Goal: Transaction & Acquisition: Purchase product/service

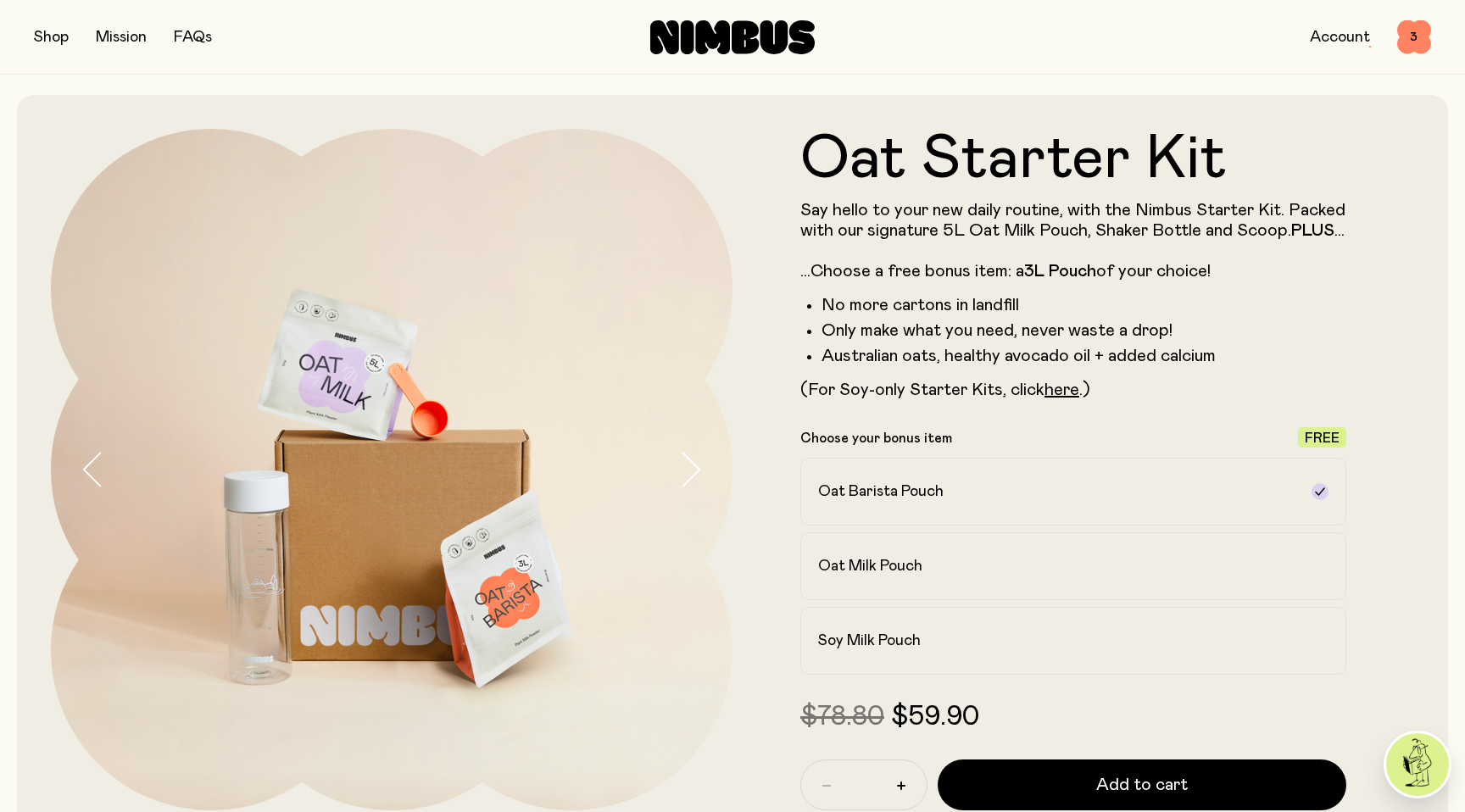
click at [975, 577] on div "Oat Milk Pouch" at bounding box center [1058, 566] width 480 height 20
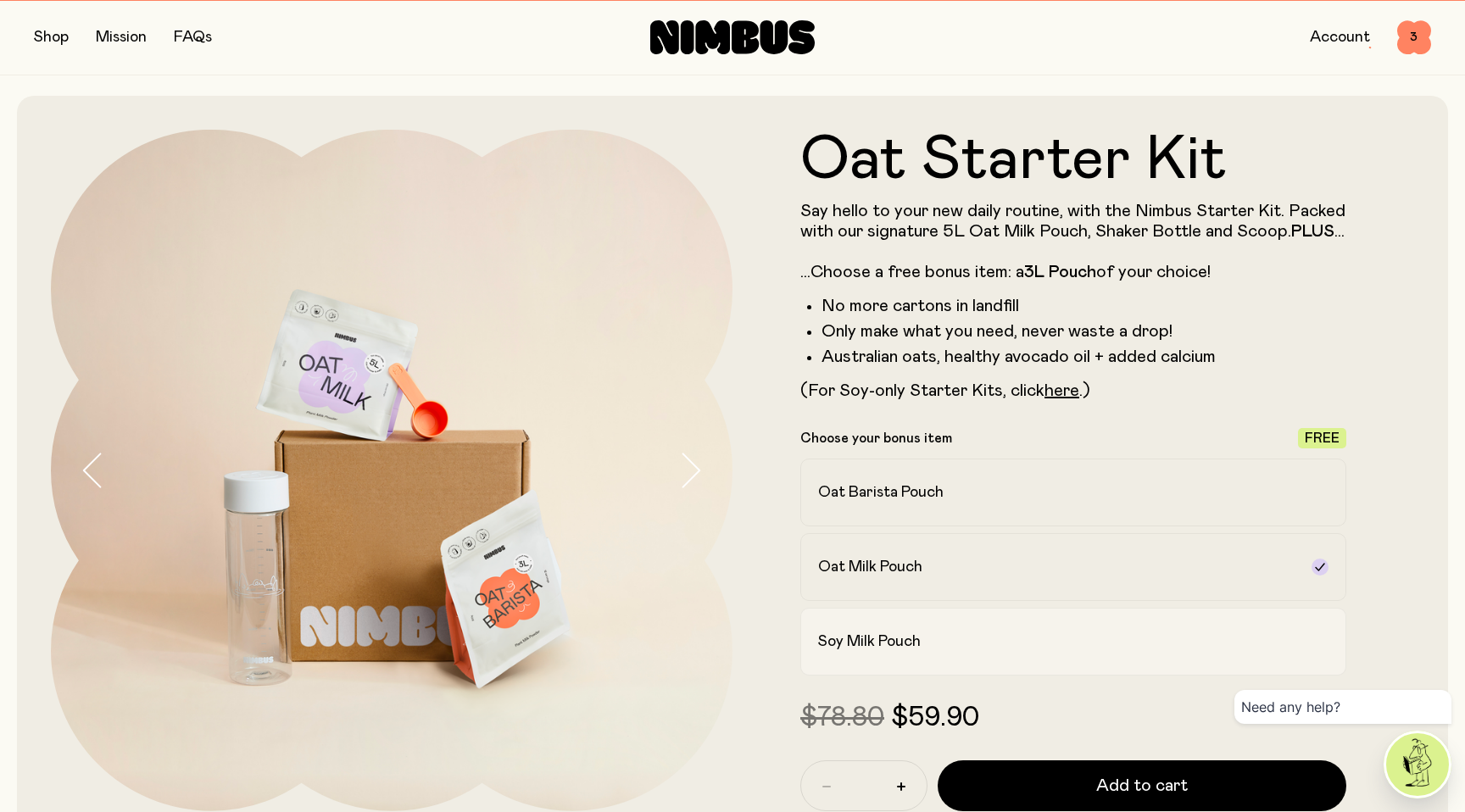
click at [976, 659] on label "Soy Milk Pouch" at bounding box center [1073, 641] width 546 height 68
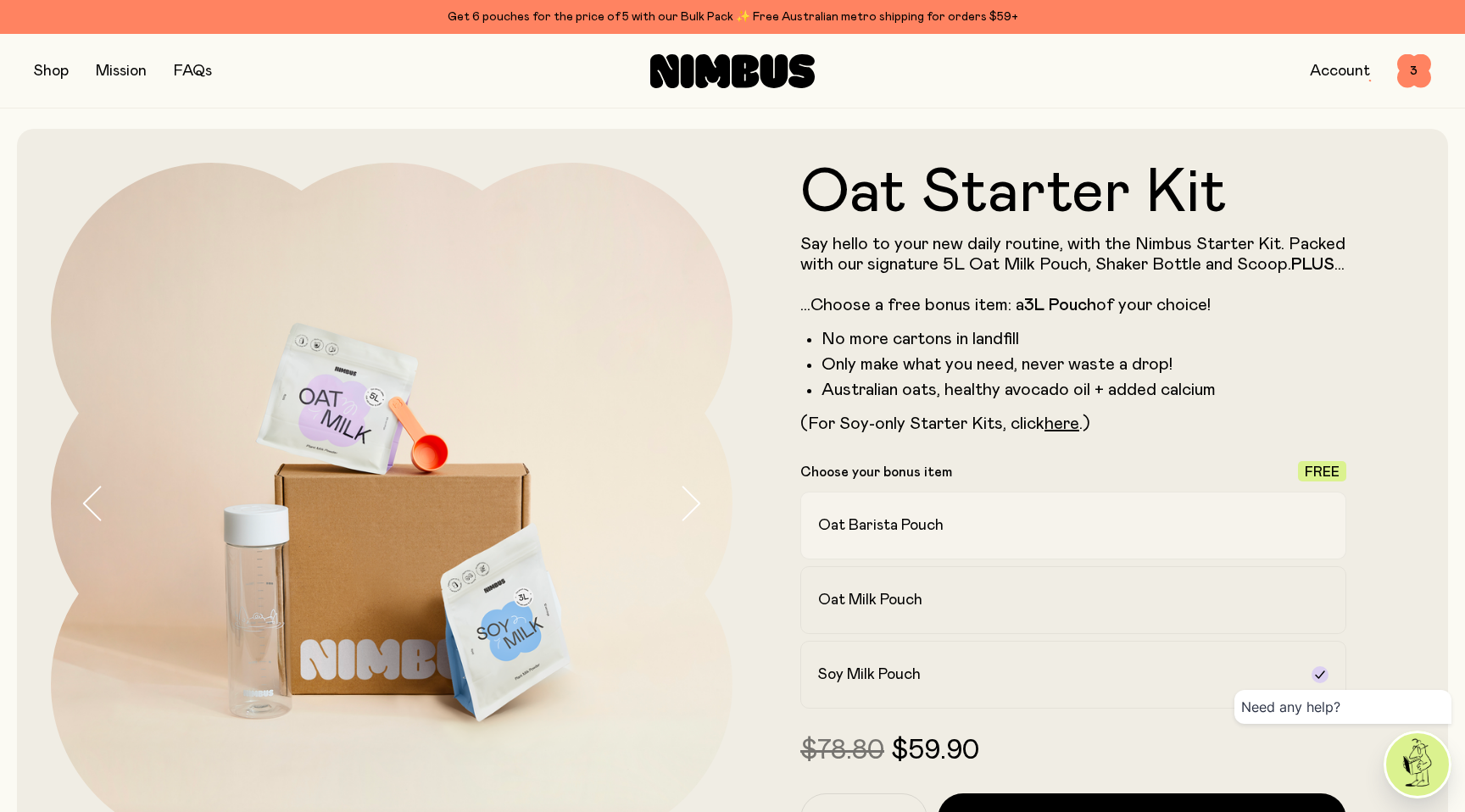
click at [906, 536] on h2 "Oat Barista Pouch" at bounding box center [881, 525] width 125 height 20
click at [913, 610] on h2 "Oat Milk Pouch" at bounding box center [871, 600] width 104 height 20
click at [921, 678] on label "Soy Milk Pouch" at bounding box center [1073, 674] width 546 height 68
click at [1065, 432] on link "here" at bounding box center [1061, 423] width 34 height 17
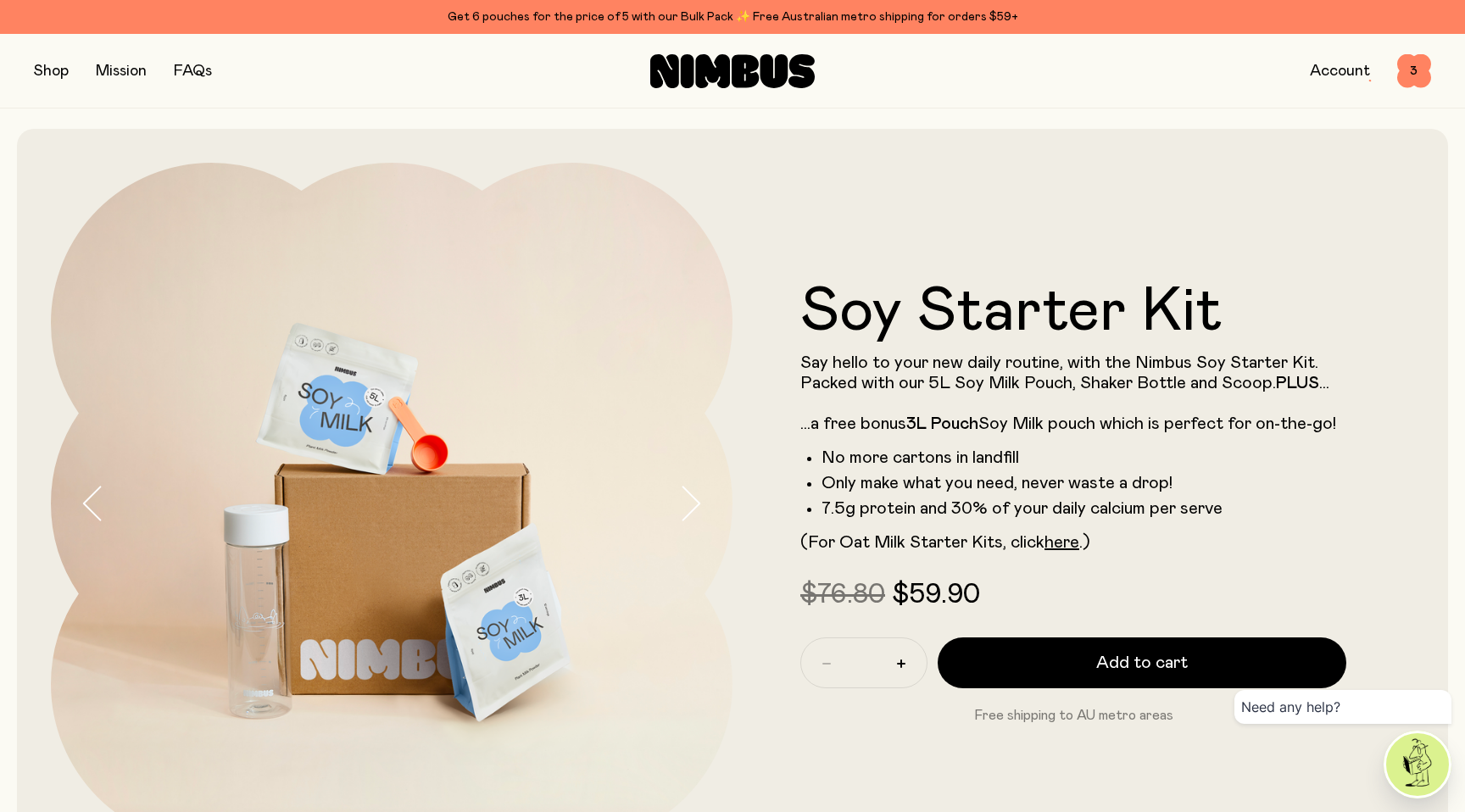
click at [57, 74] on button "button" at bounding box center [50, 71] width 34 height 24
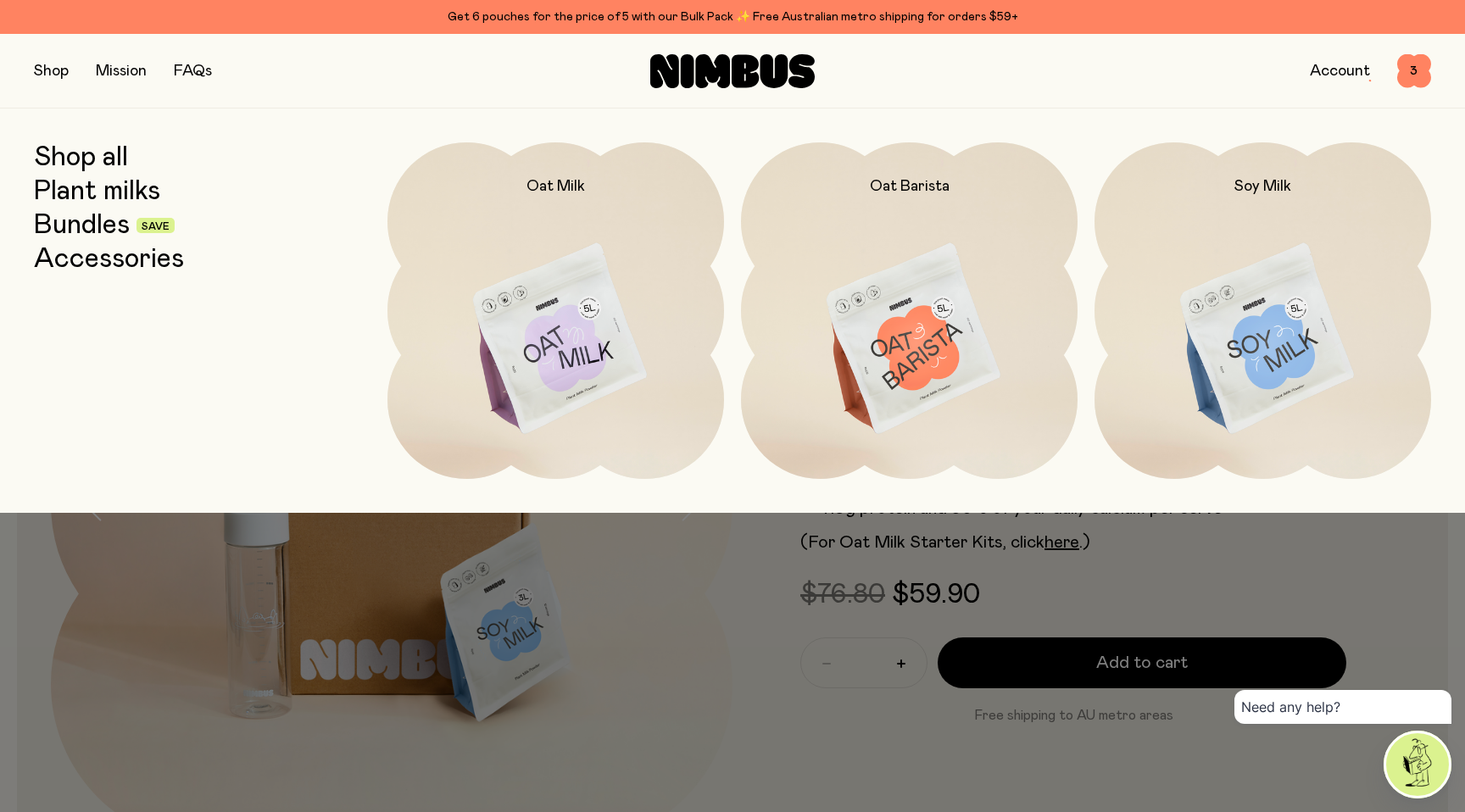
click at [97, 227] on link "Bundles" at bounding box center [81, 225] width 96 height 31
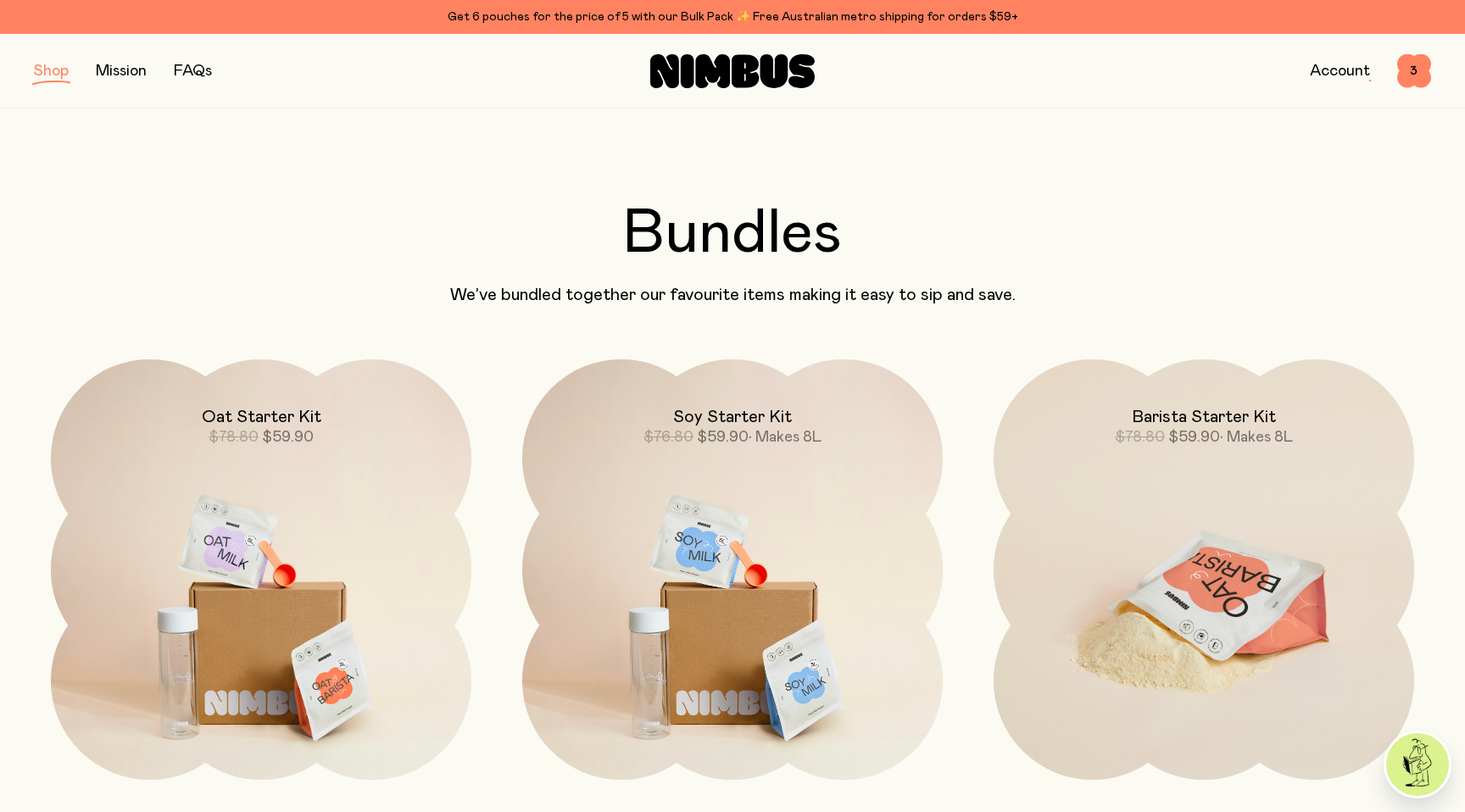
click at [1298, 458] on img at bounding box center [1204, 607] width 421 height 494
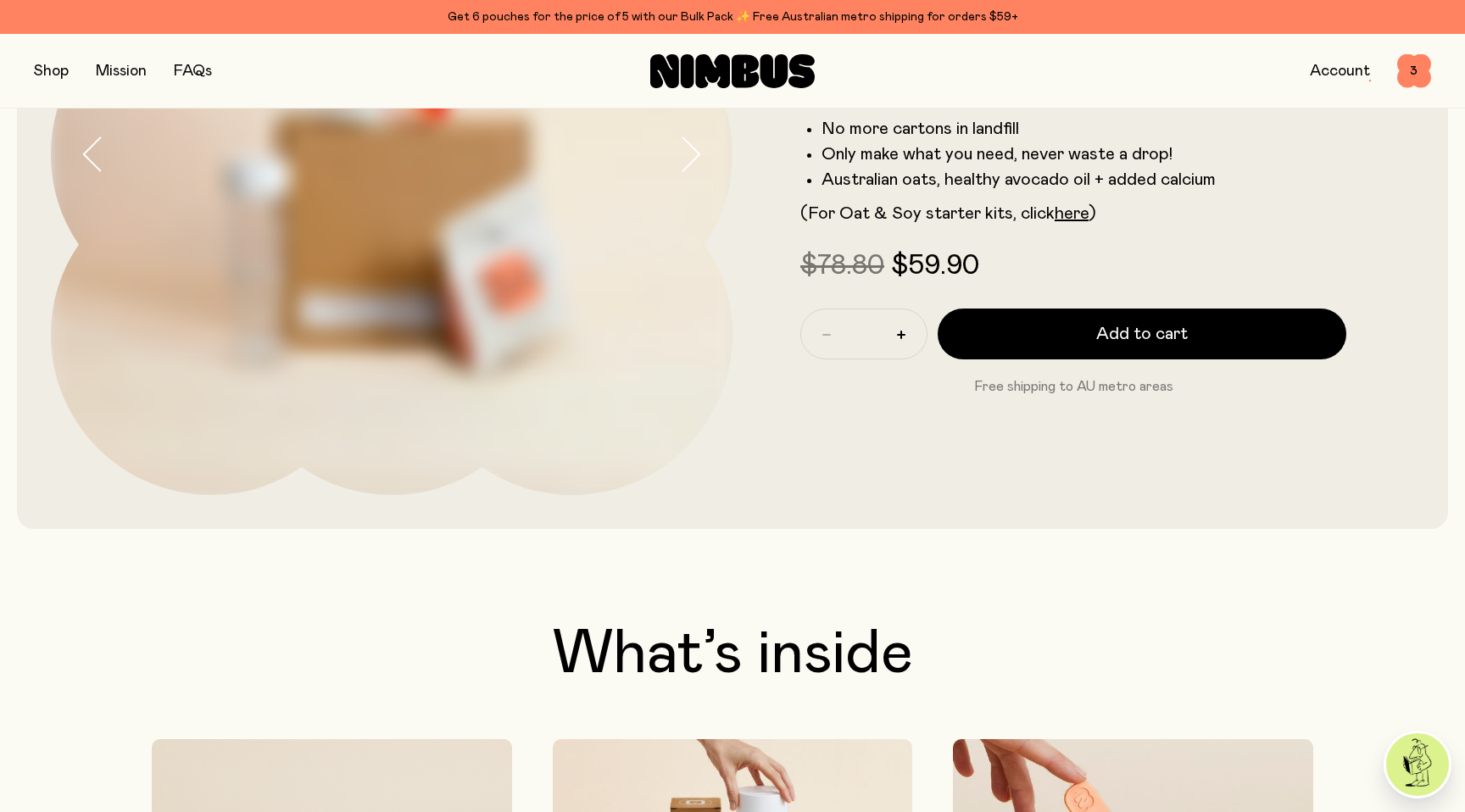
scroll to position [361, 0]
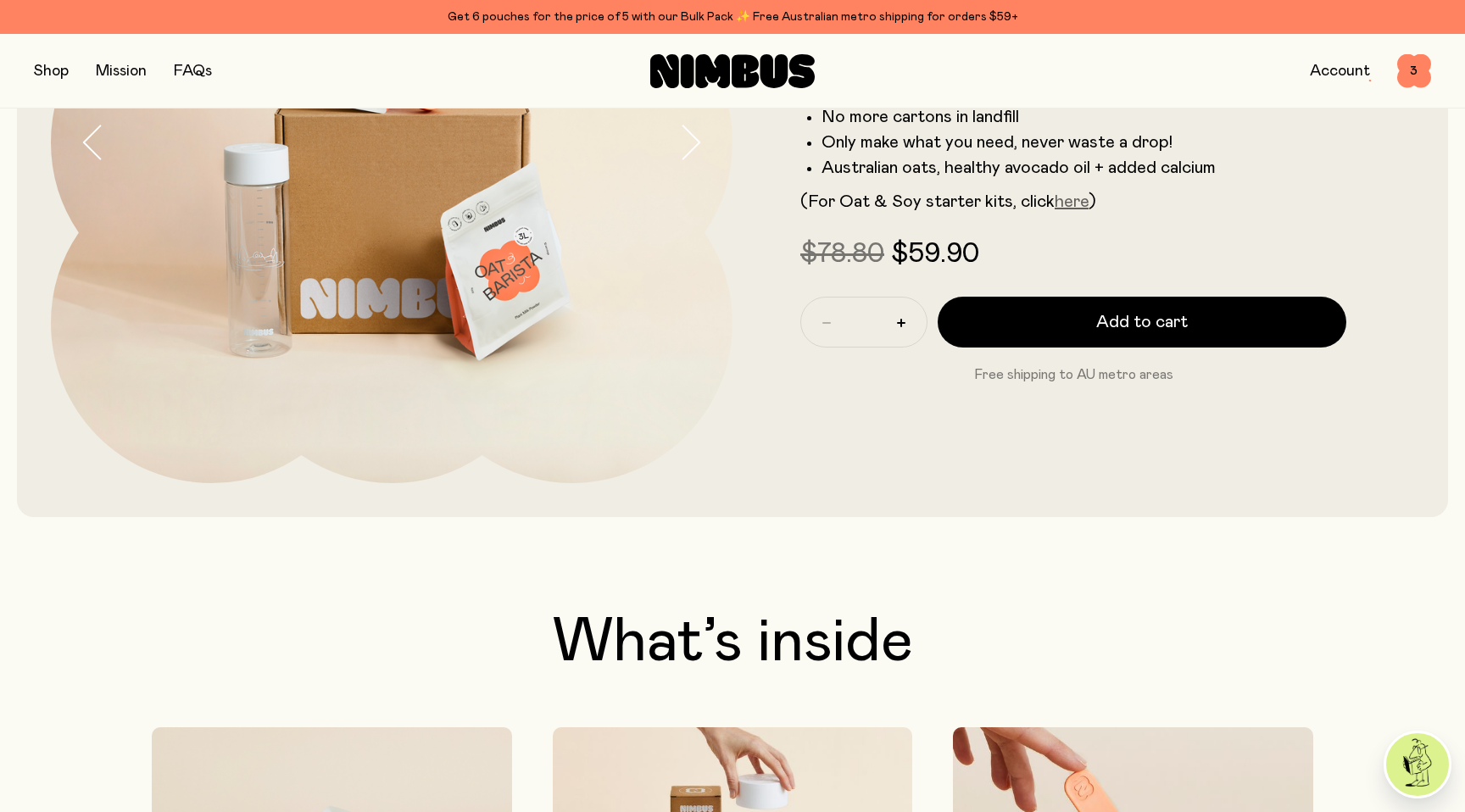
click at [1071, 204] on link "here" at bounding box center [1072, 201] width 34 height 17
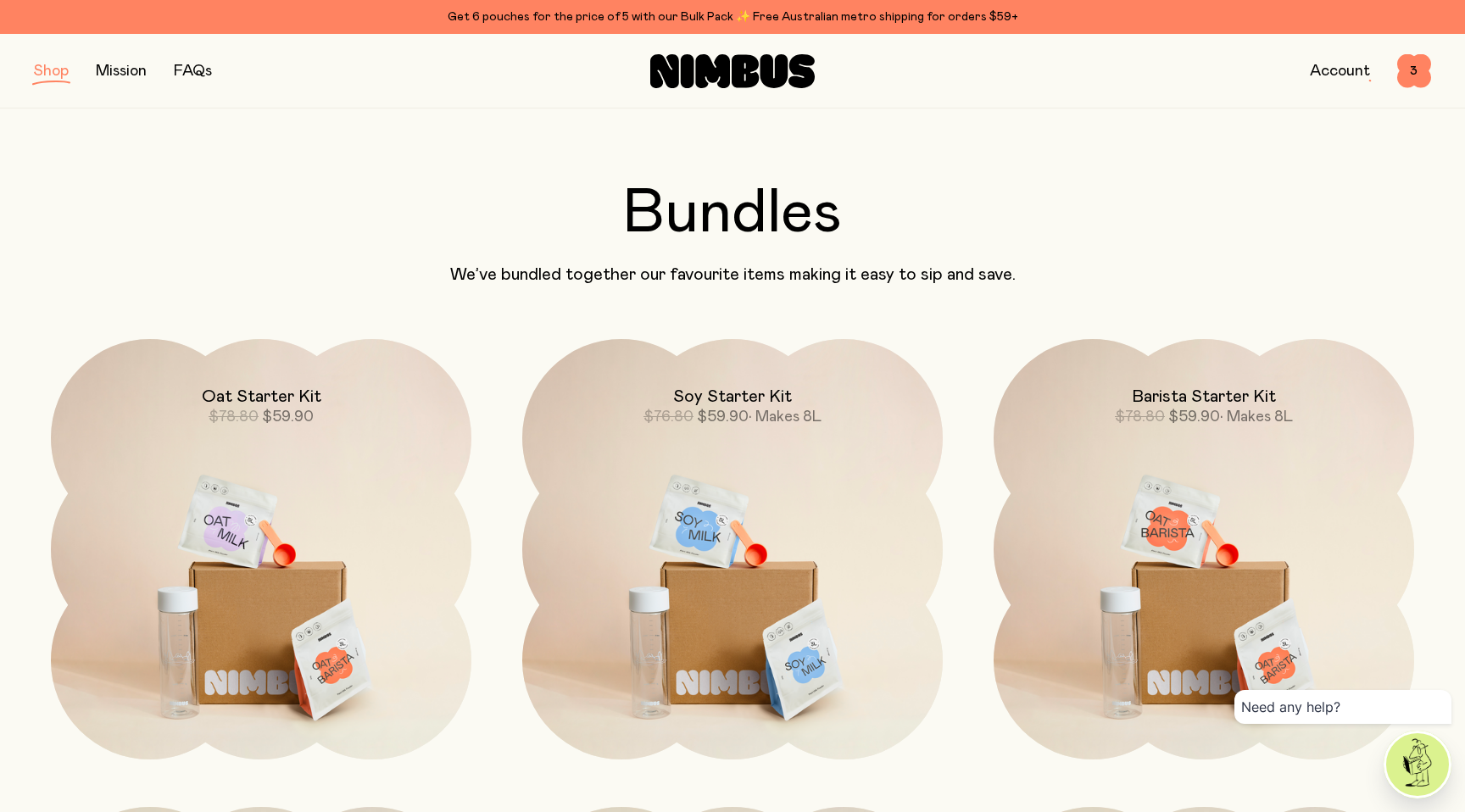
scroll to position [19, 0]
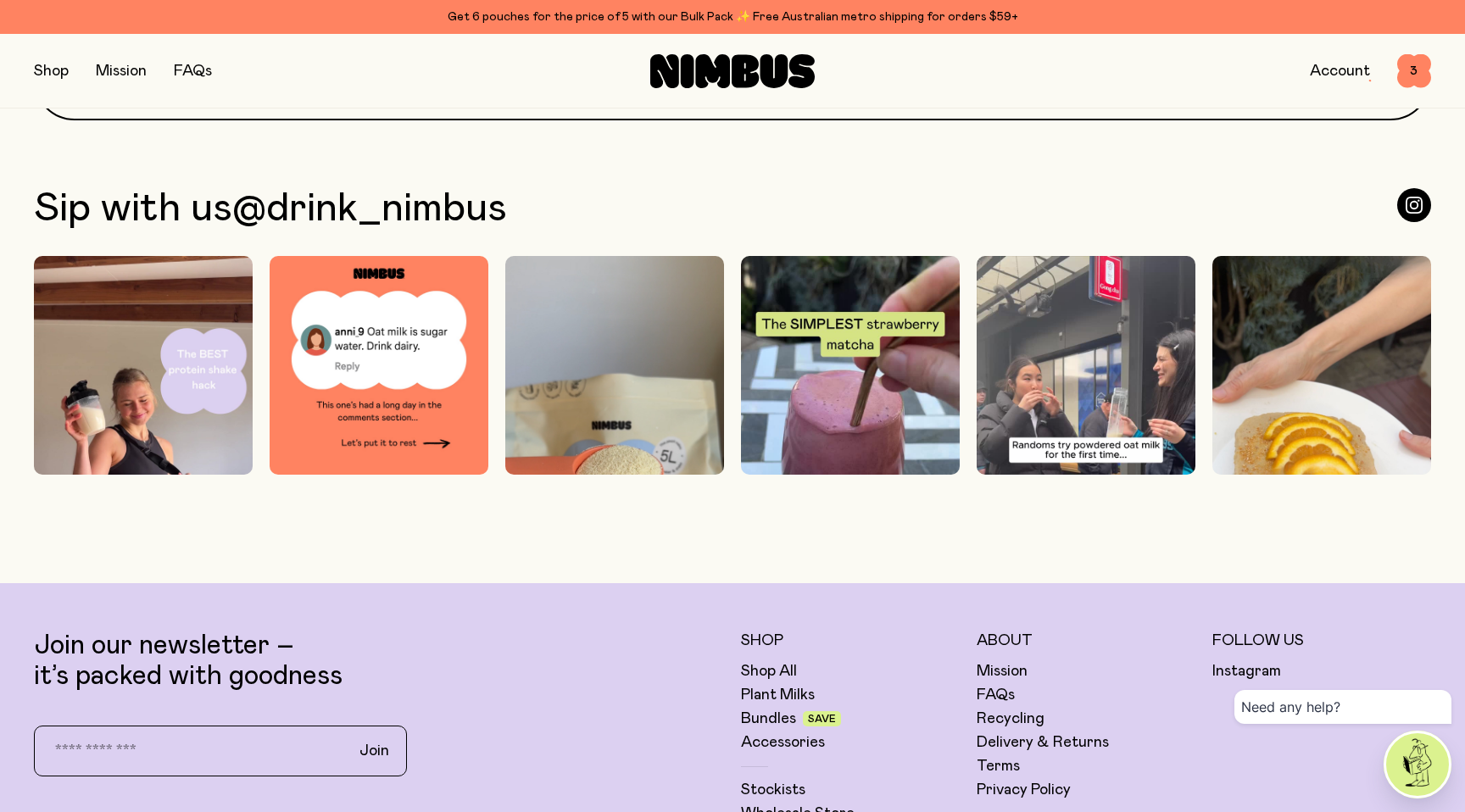
scroll to position [5434, 0]
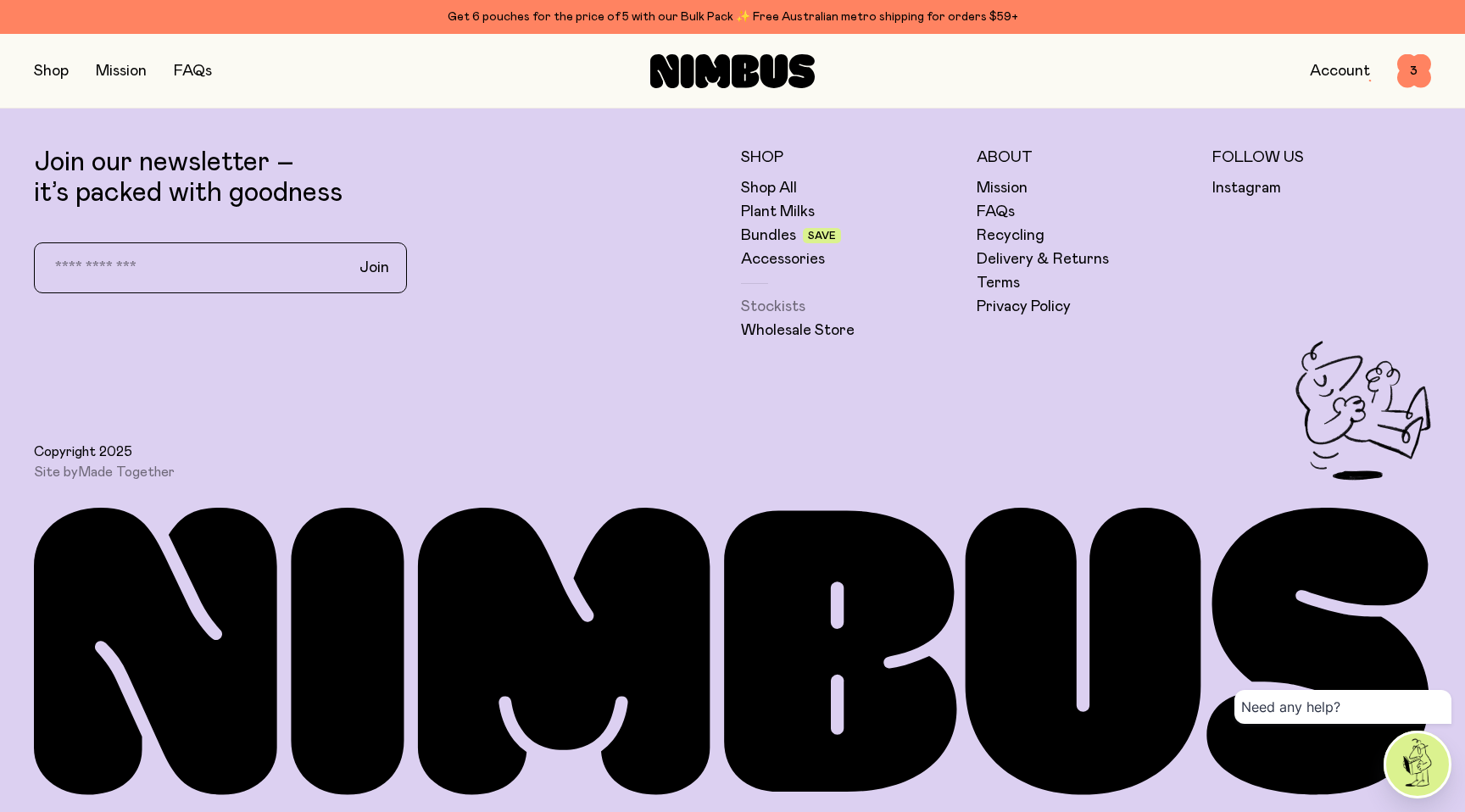
click at [784, 308] on link "Stockists" at bounding box center [773, 306] width 64 height 20
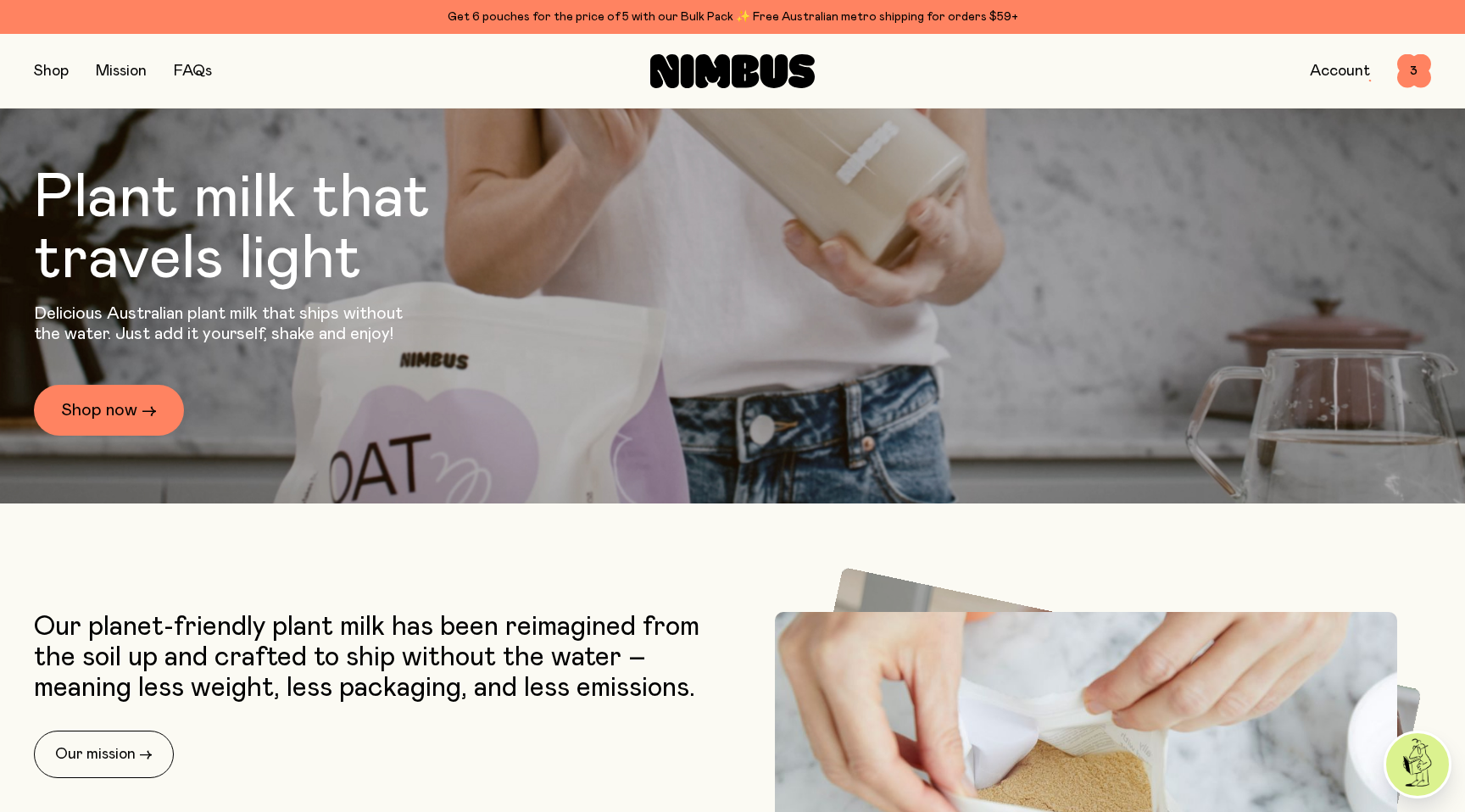
scroll to position [0, 0]
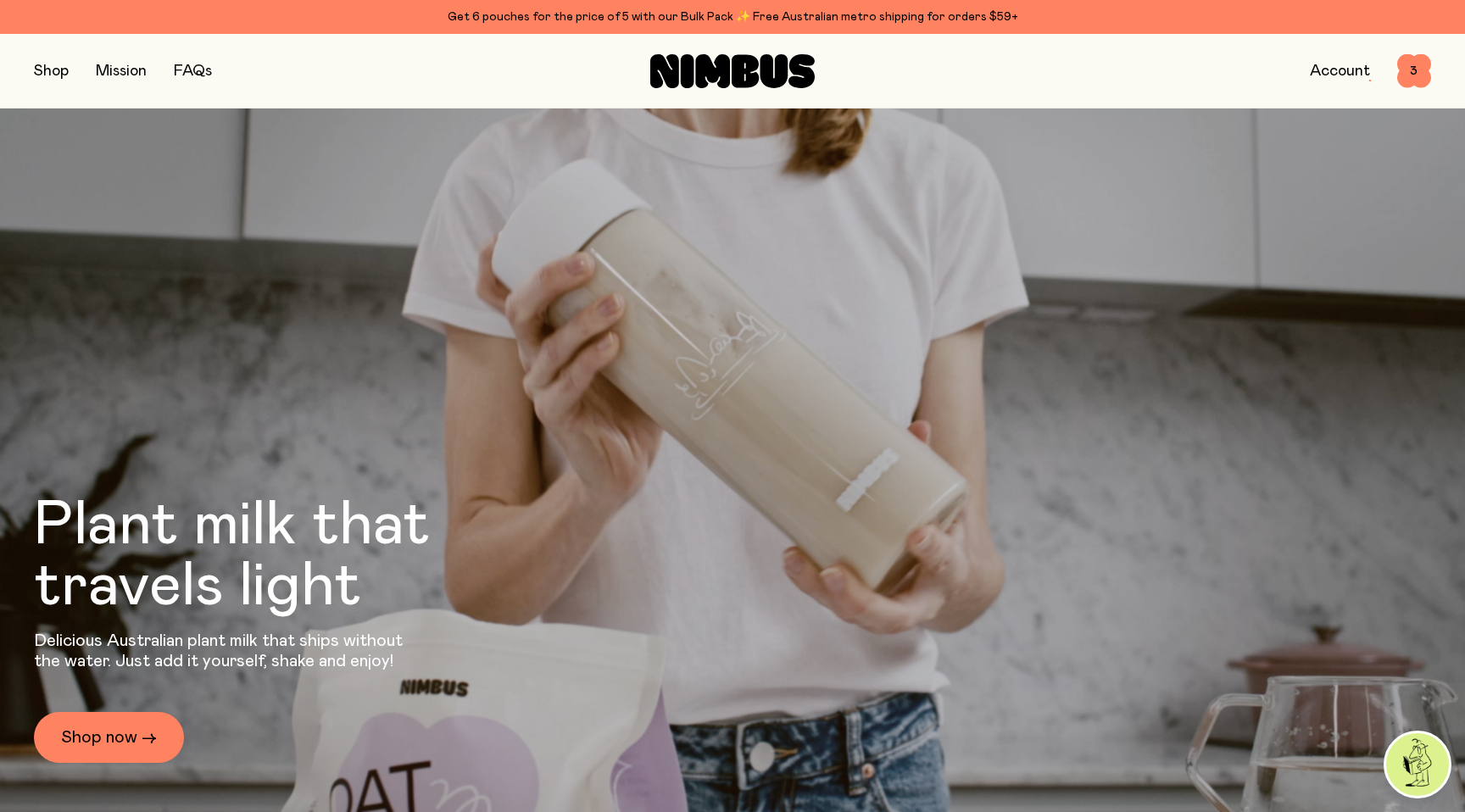
click at [51, 70] on button "button" at bounding box center [50, 71] width 34 height 24
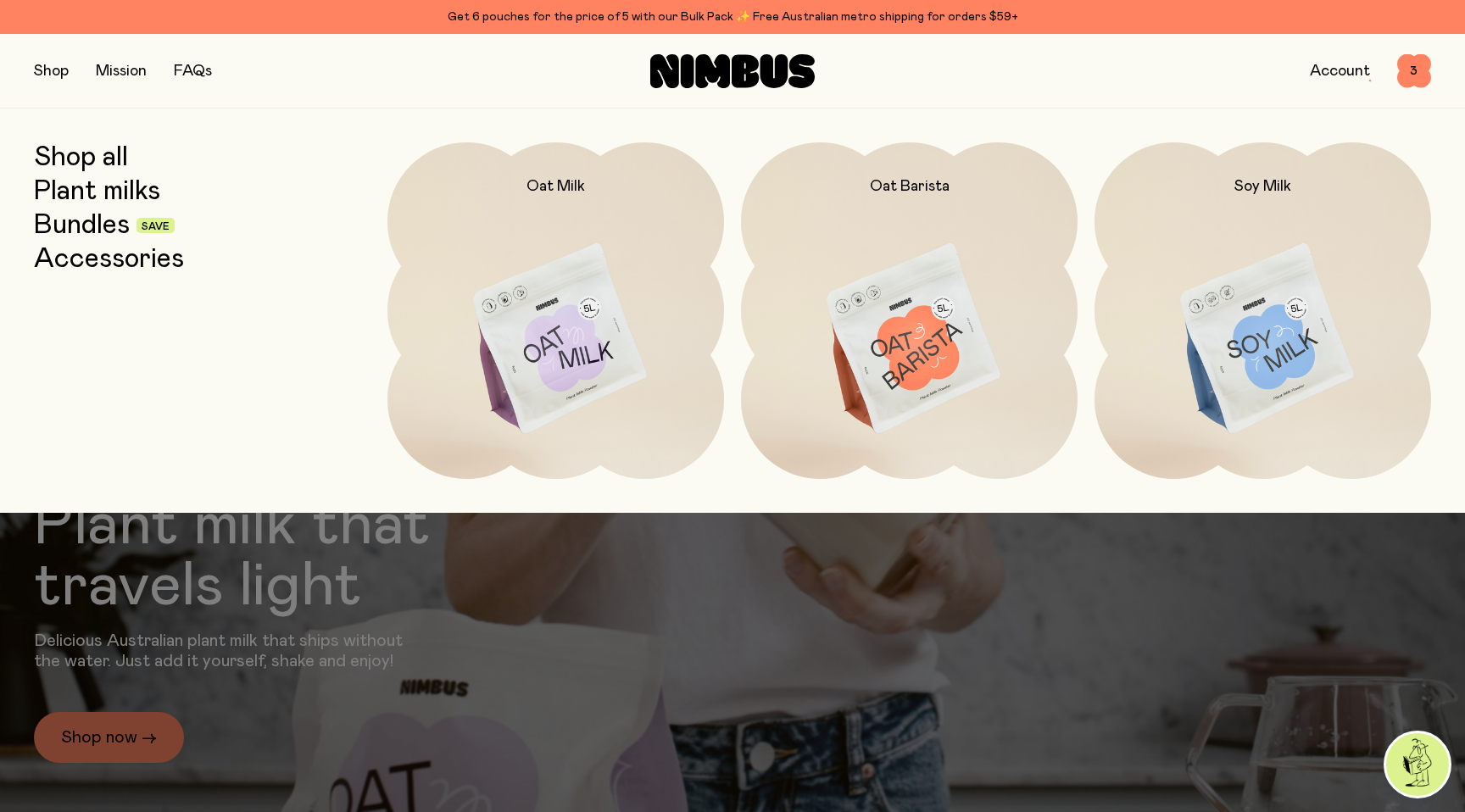
click at [77, 221] on link "Bundles" at bounding box center [81, 225] width 96 height 31
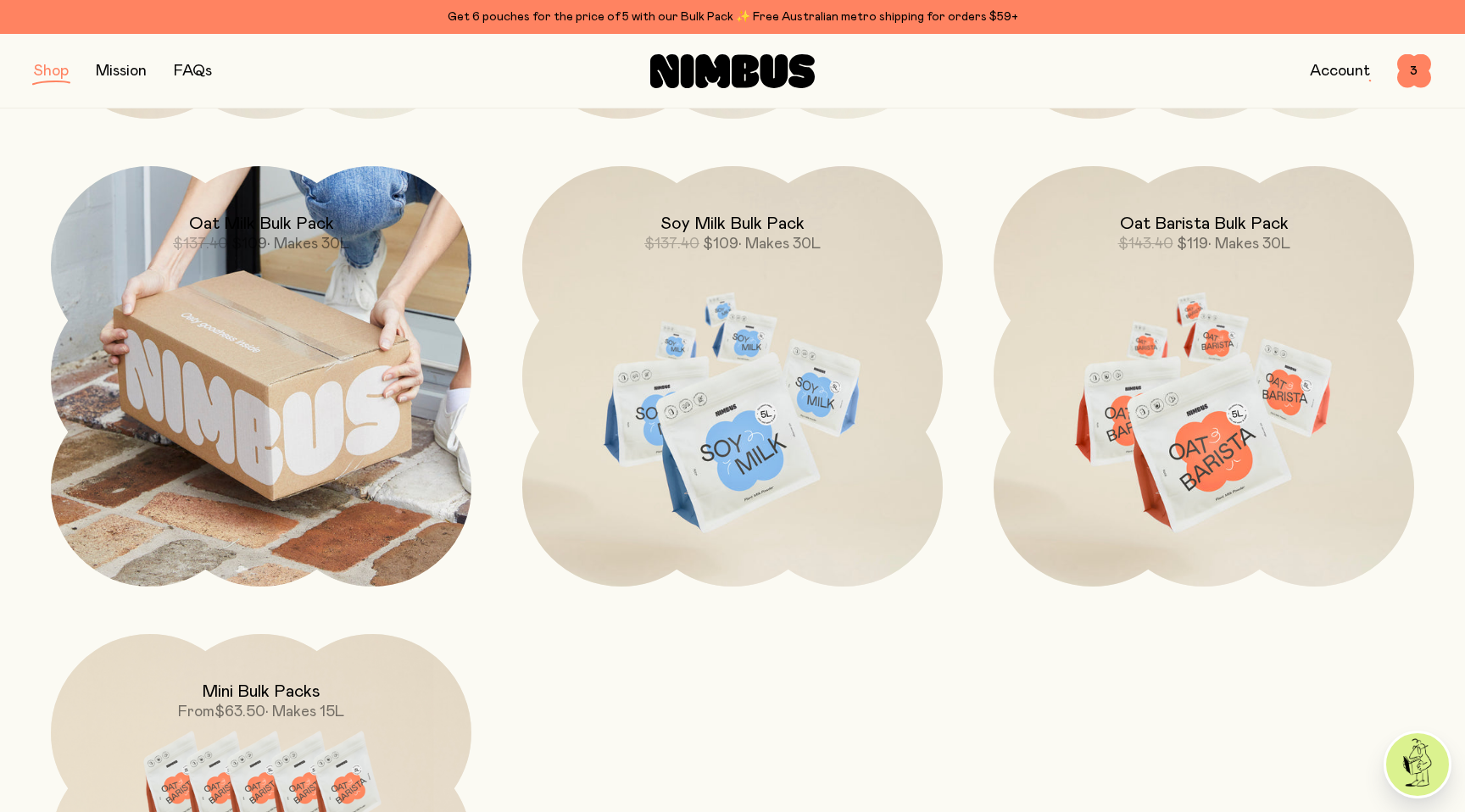
scroll to position [668, 0]
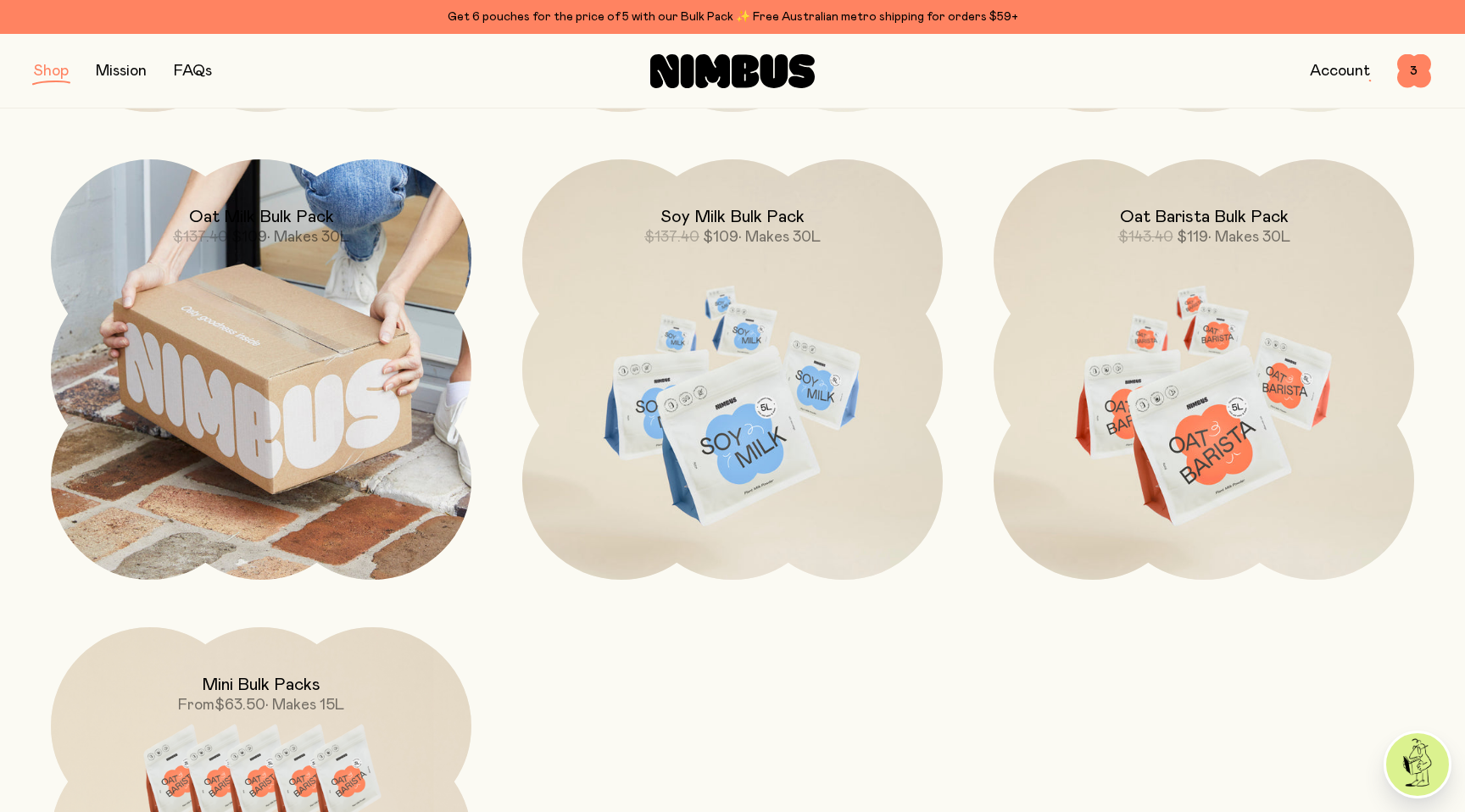
click at [363, 346] on img at bounding box center [261, 369] width 421 height 421
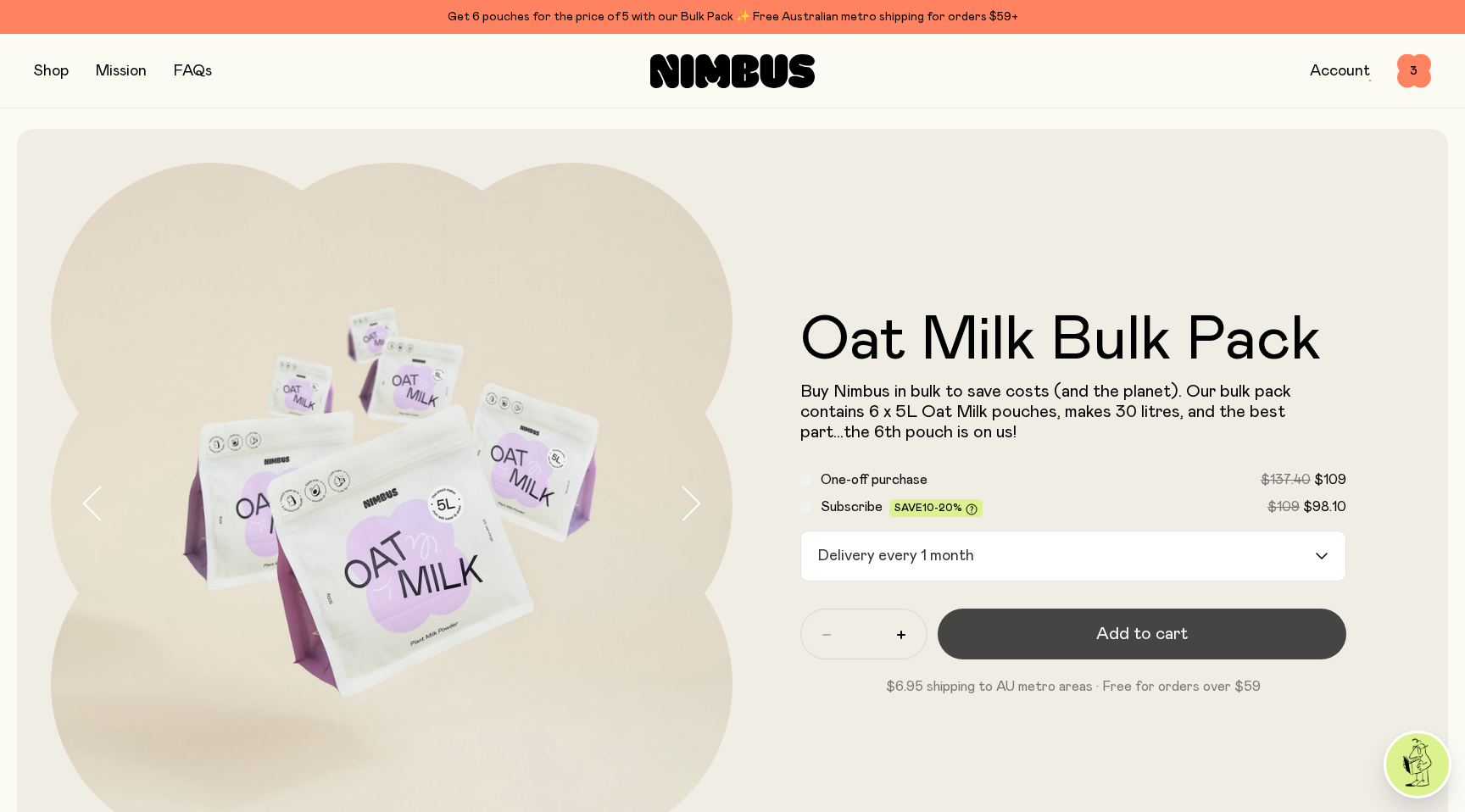
click at [1185, 637] on span "Add to cart" at bounding box center [1142, 634] width 92 height 24
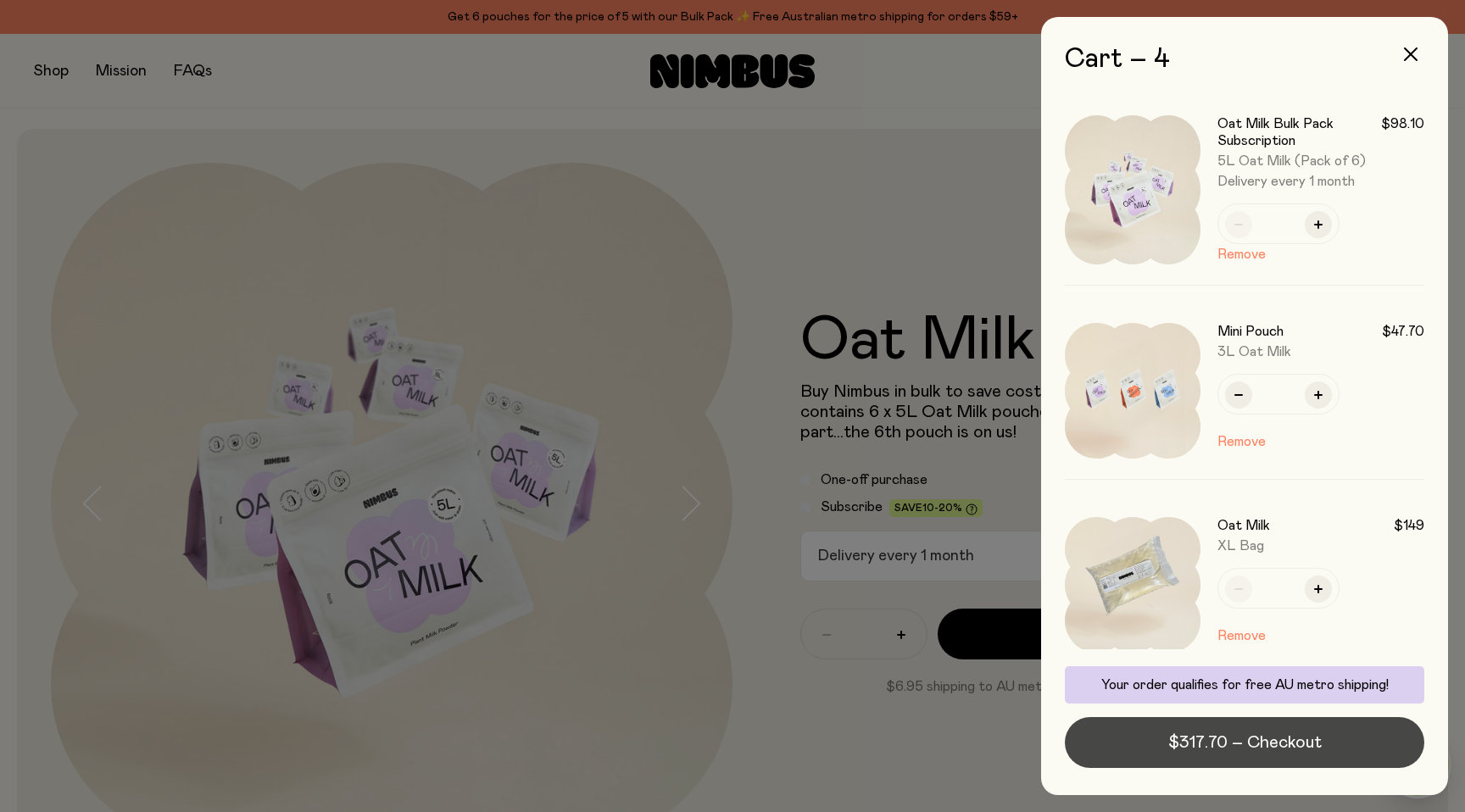
click at [1226, 741] on span "$317.70 – Checkout" at bounding box center [1245, 742] width 153 height 24
